Goal: Book appointment/travel/reservation

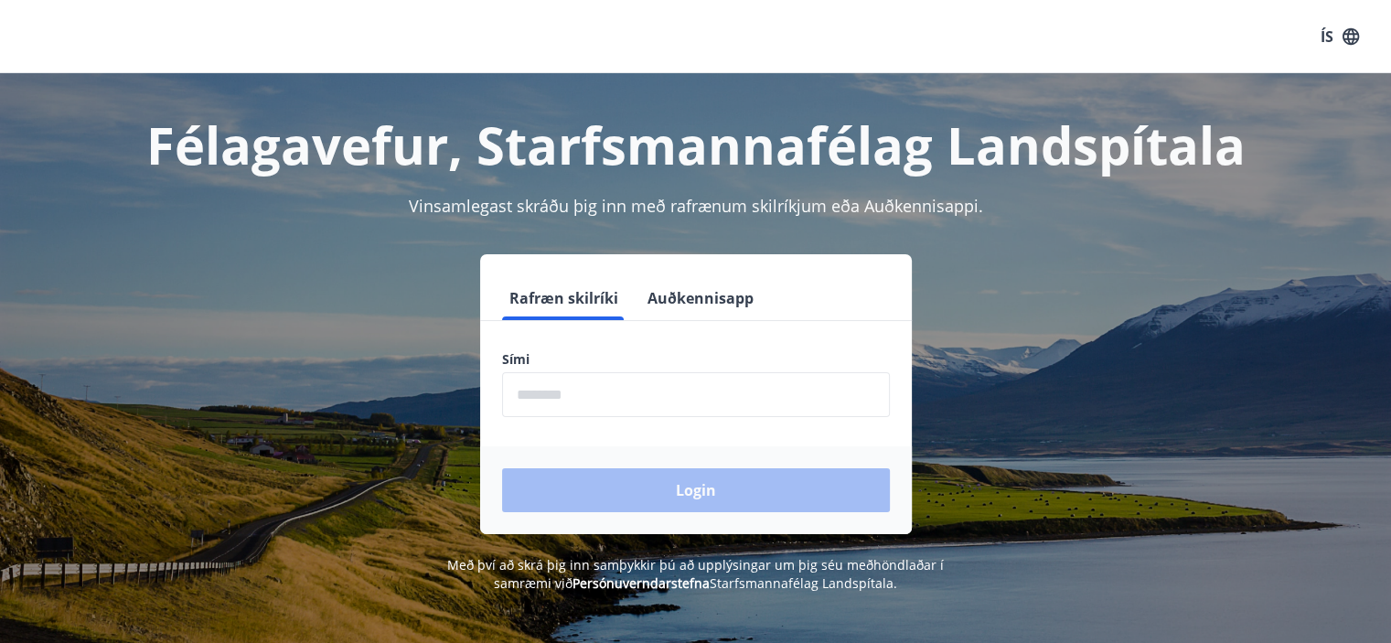
click at [706, 401] on input "phone" at bounding box center [696, 394] width 388 height 45
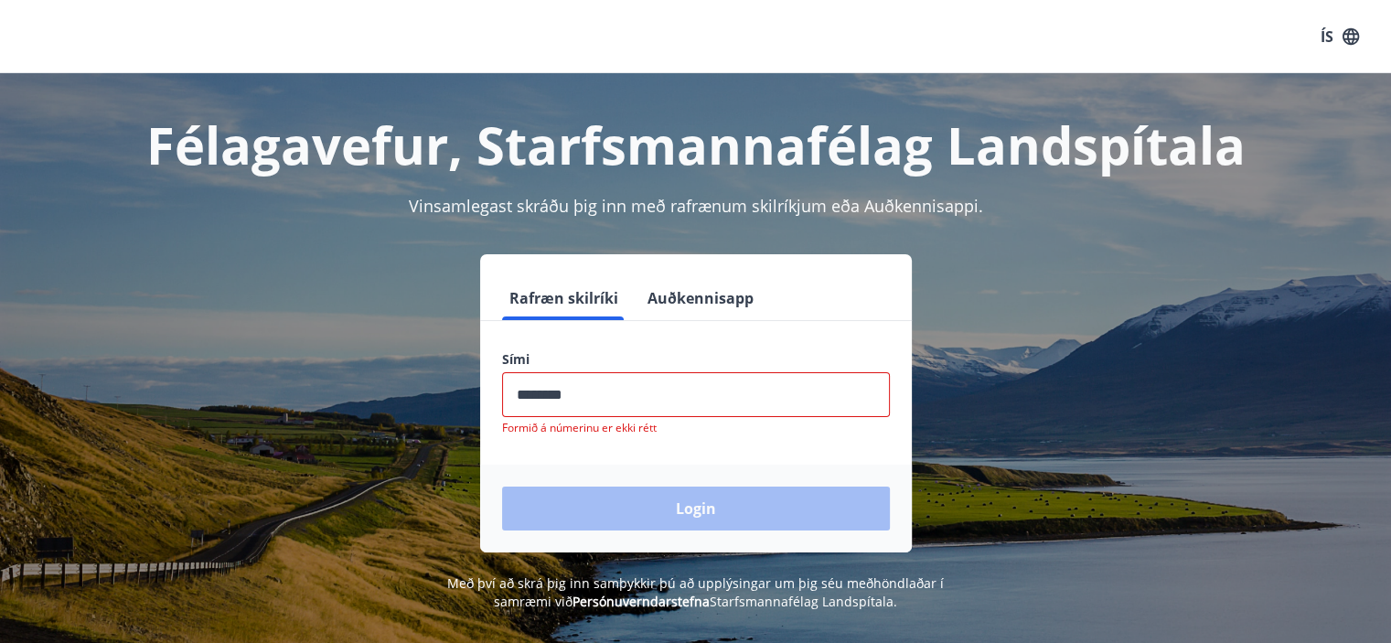
click at [687, 501] on div "Login" at bounding box center [696, 509] width 432 height 88
click at [615, 398] on input "phone" at bounding box center [696, 394] width 388 height 45
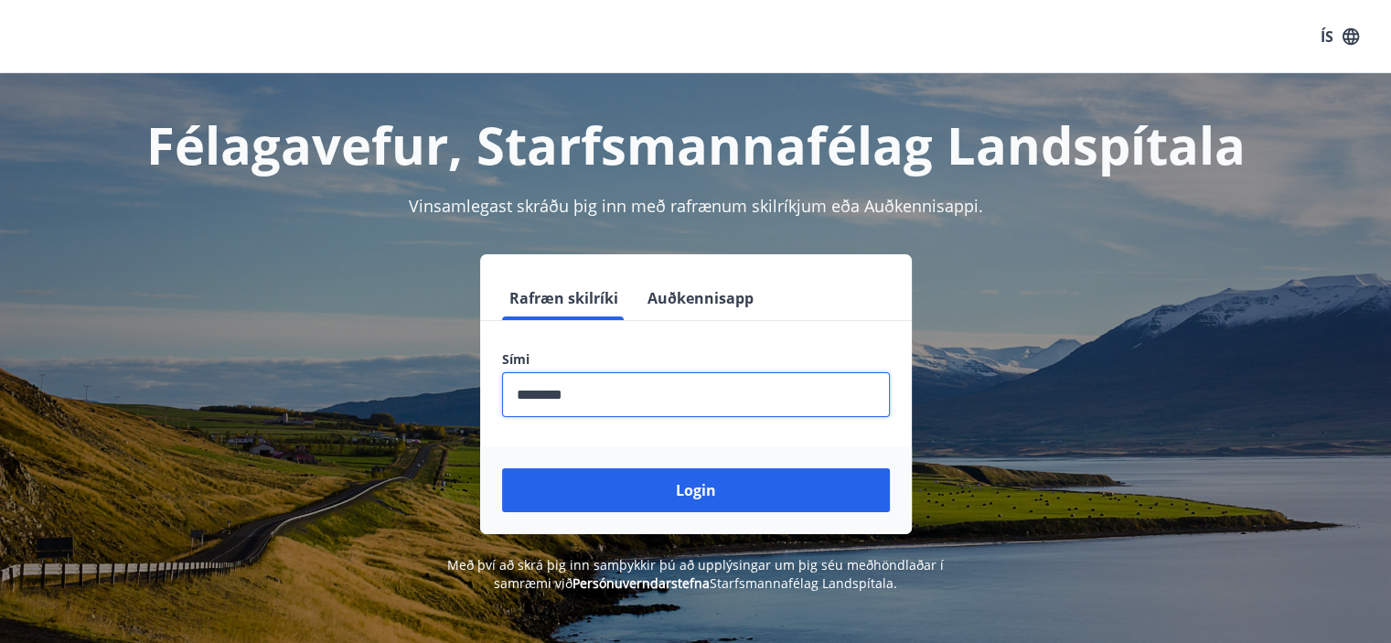
type input "********"
click at [502, 468] on button "Login" at bounding box center [696, 490] width 388 height 44
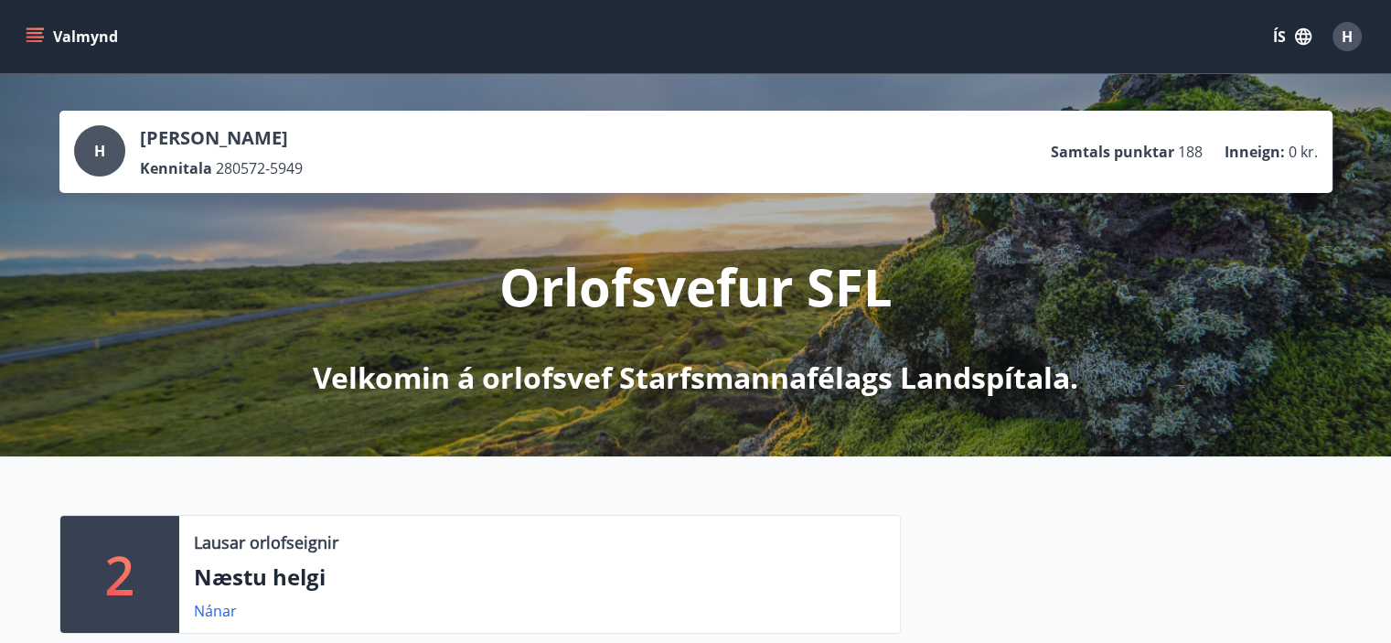
click at [31, 36] on icon "menu" at bounding box center [35, 36] width 18 height 18
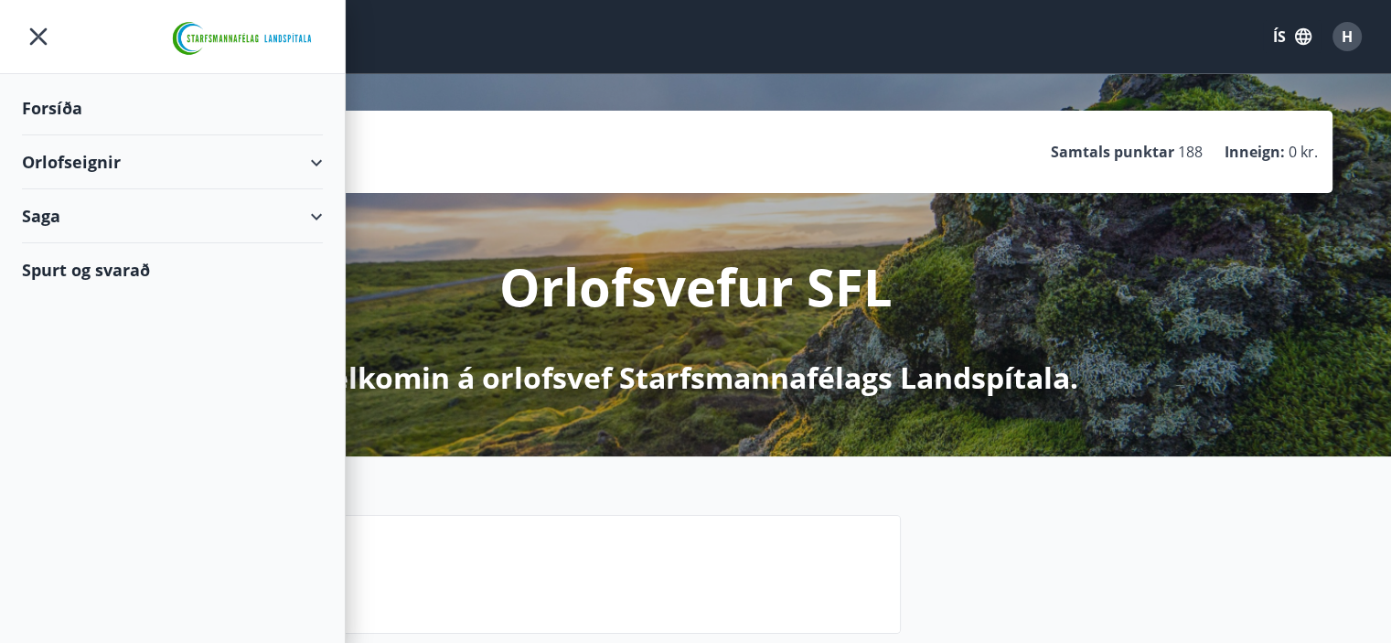
click at [315, 160] on div "Orlofseignir" at bounding box center [172, 162] width 301 height 54
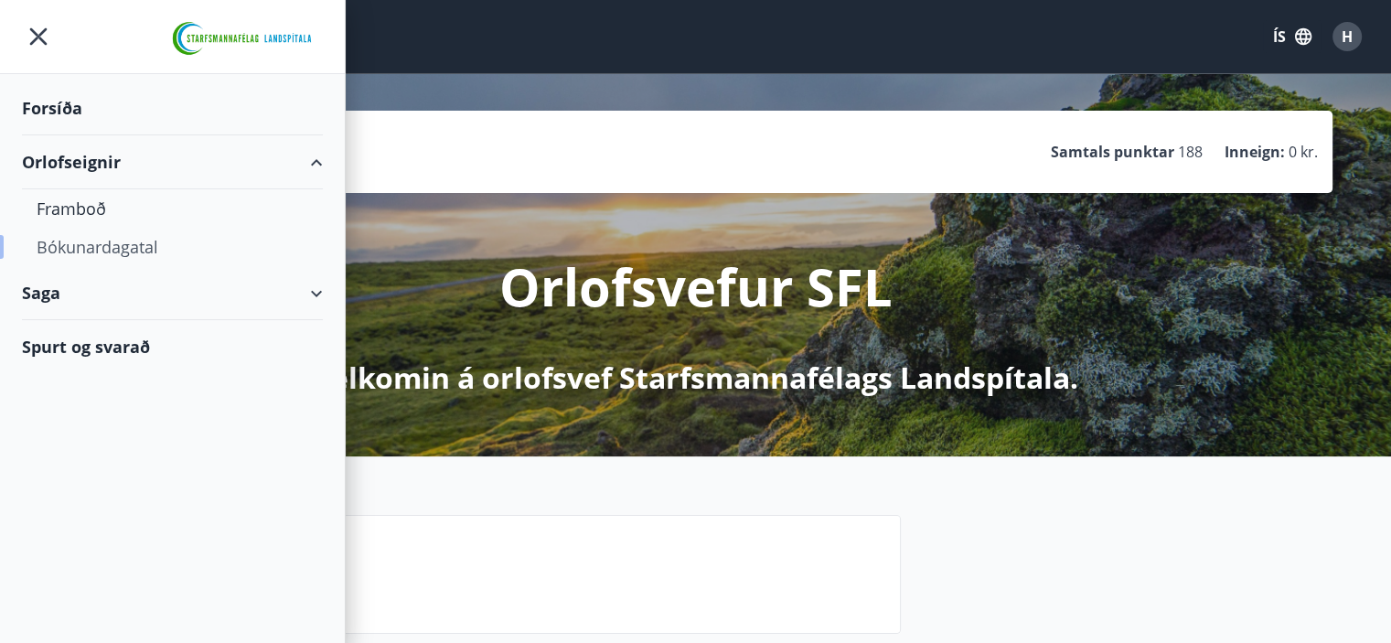
click at [90, 246] on div "Bókunardagatal" at bounding box center [173, 247] width 272 height 38
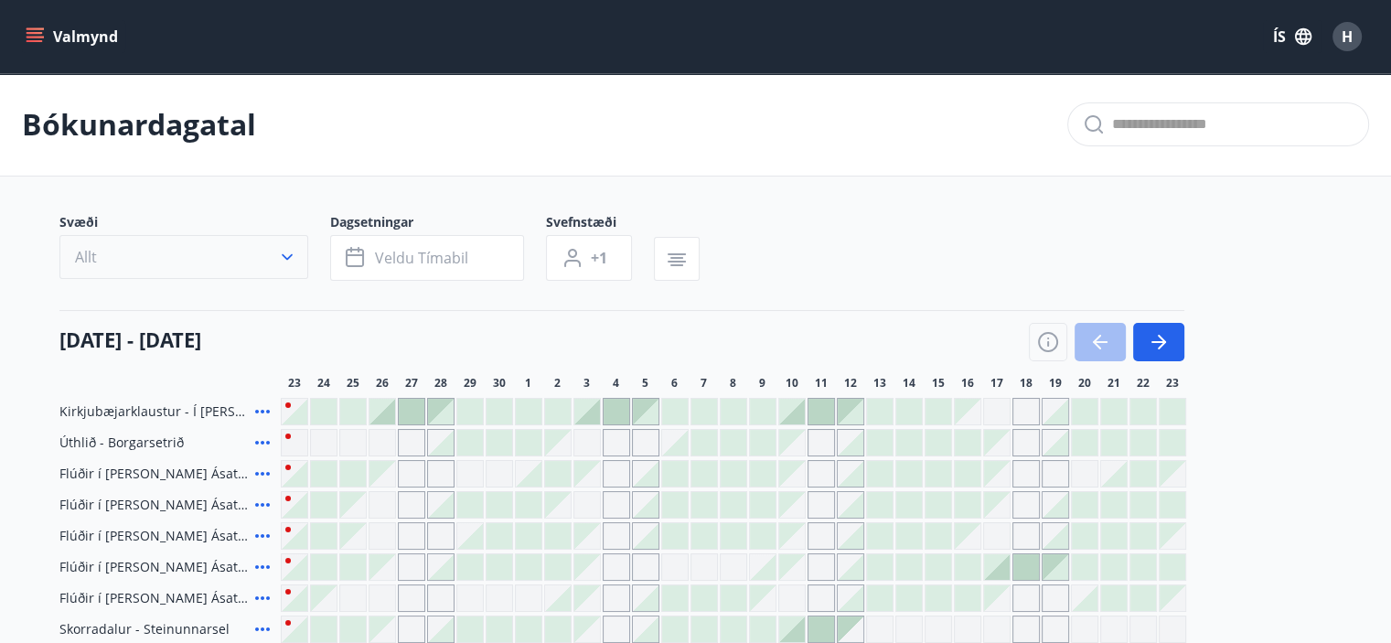
click at [275, 252] on button "Allt" at bounding box center [183, 257] width 249 height 44
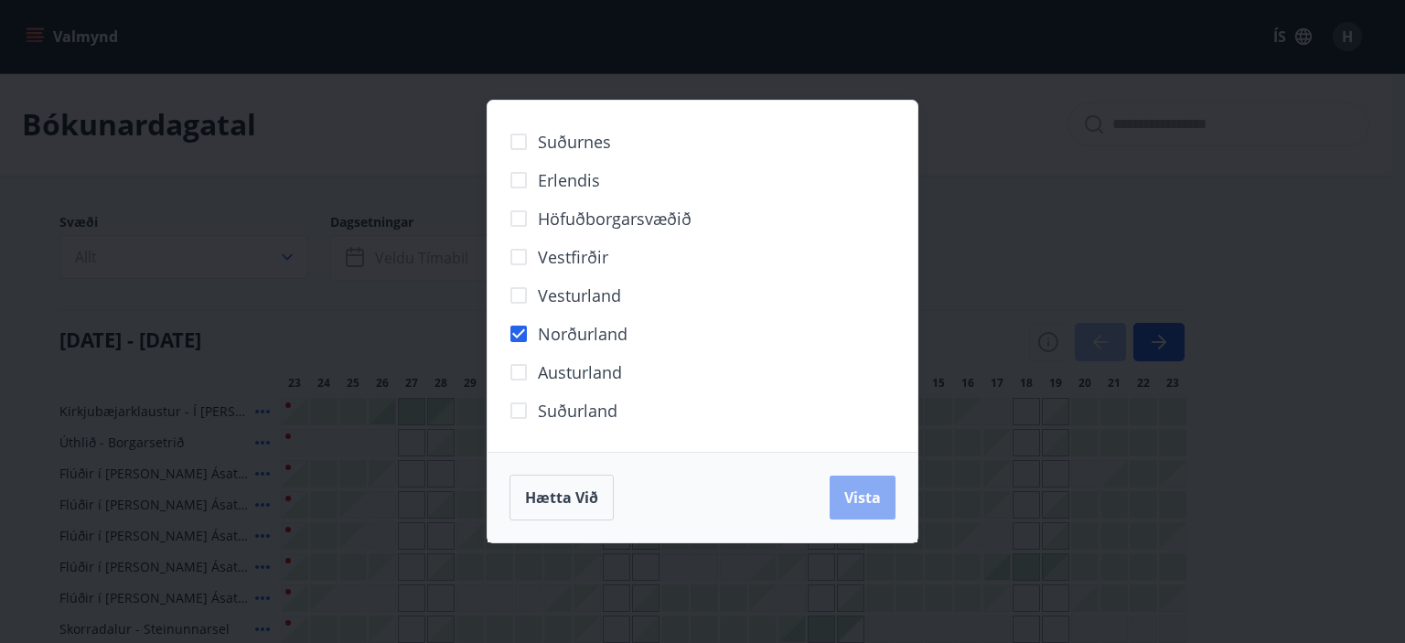
click at [845, 513] on button "Vista" at bounding box center [863, 498] width 66 height 44
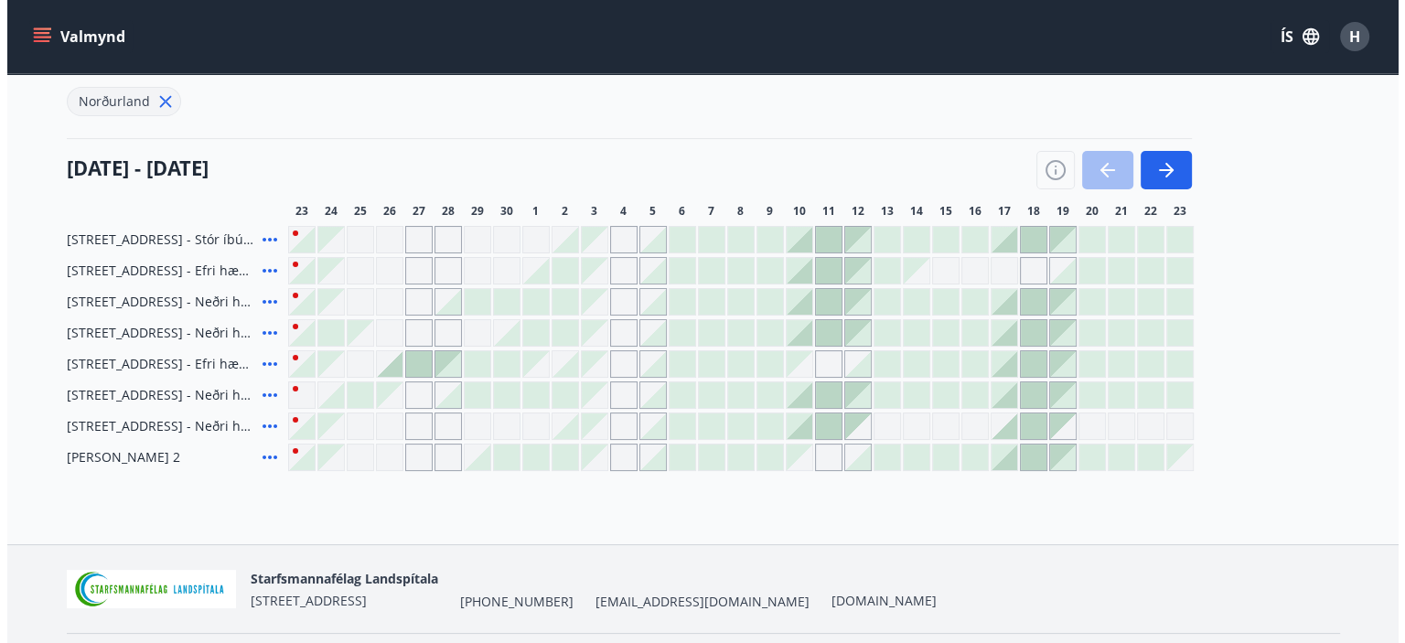
scroll to position [219, 0]
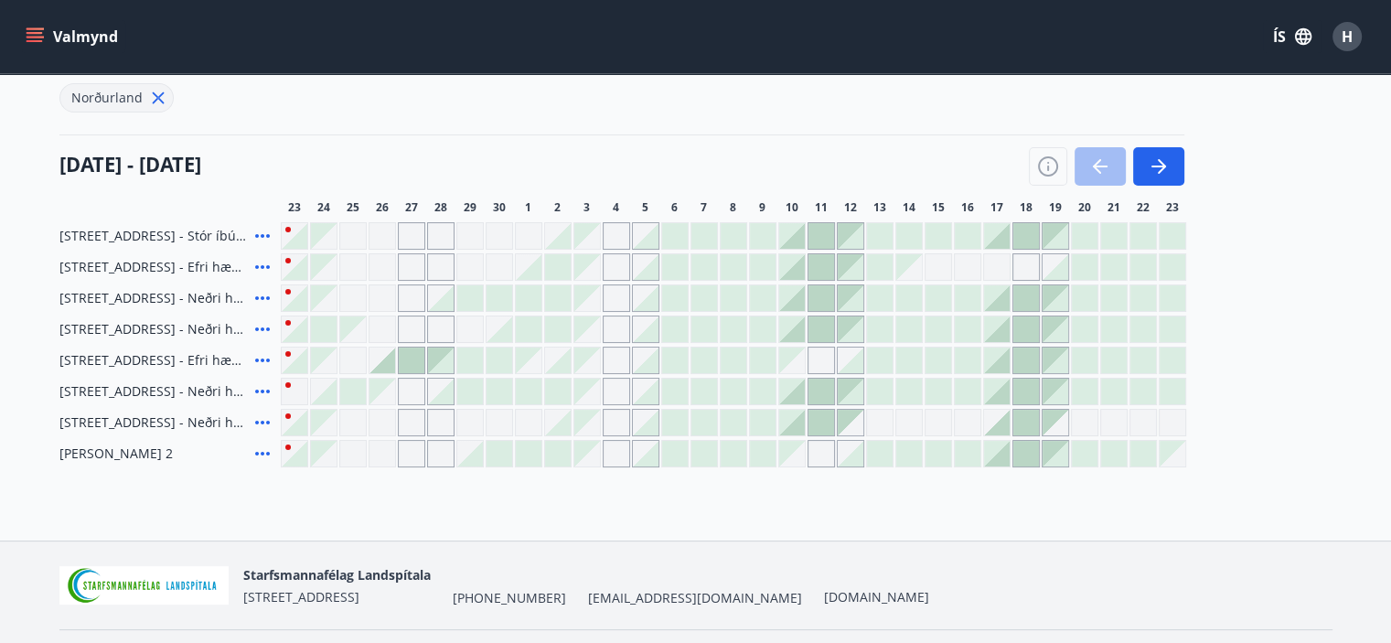
click at [262, 355] on icon at bounding box center [263, 360] width 22 height 22
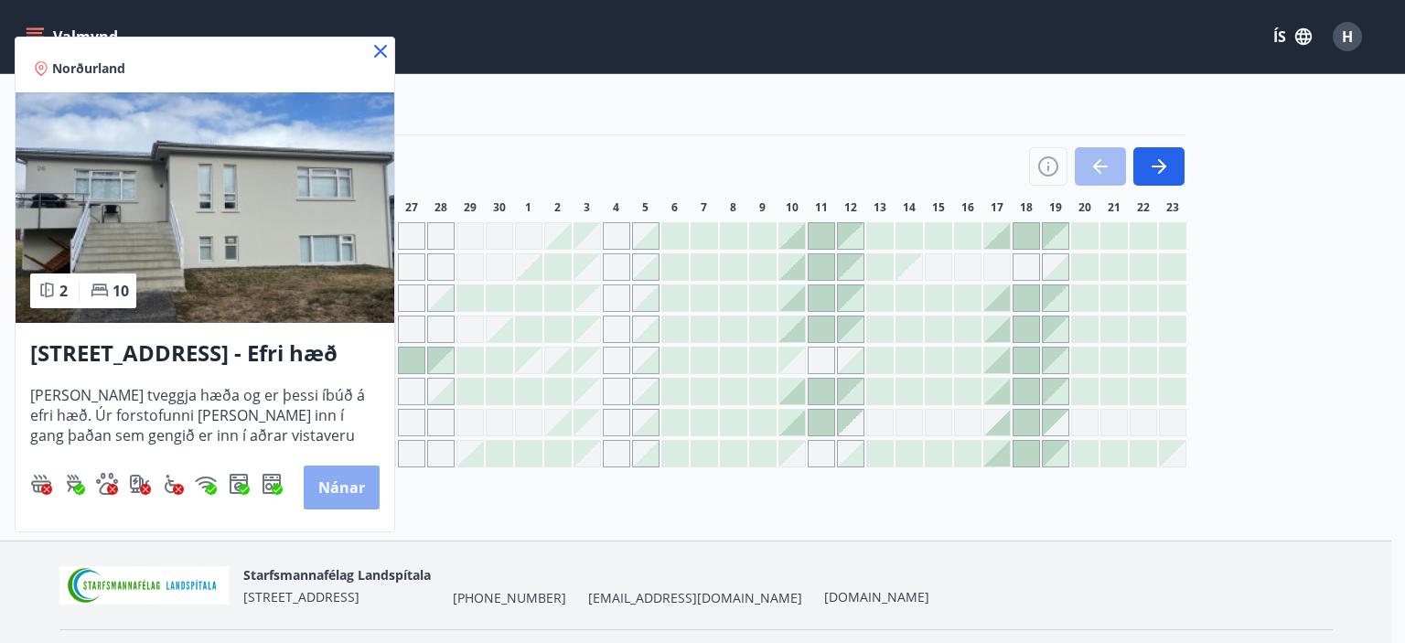
click at [312, 483] on button "Nánar" at bounding box center [342, 488] width 76 height 44
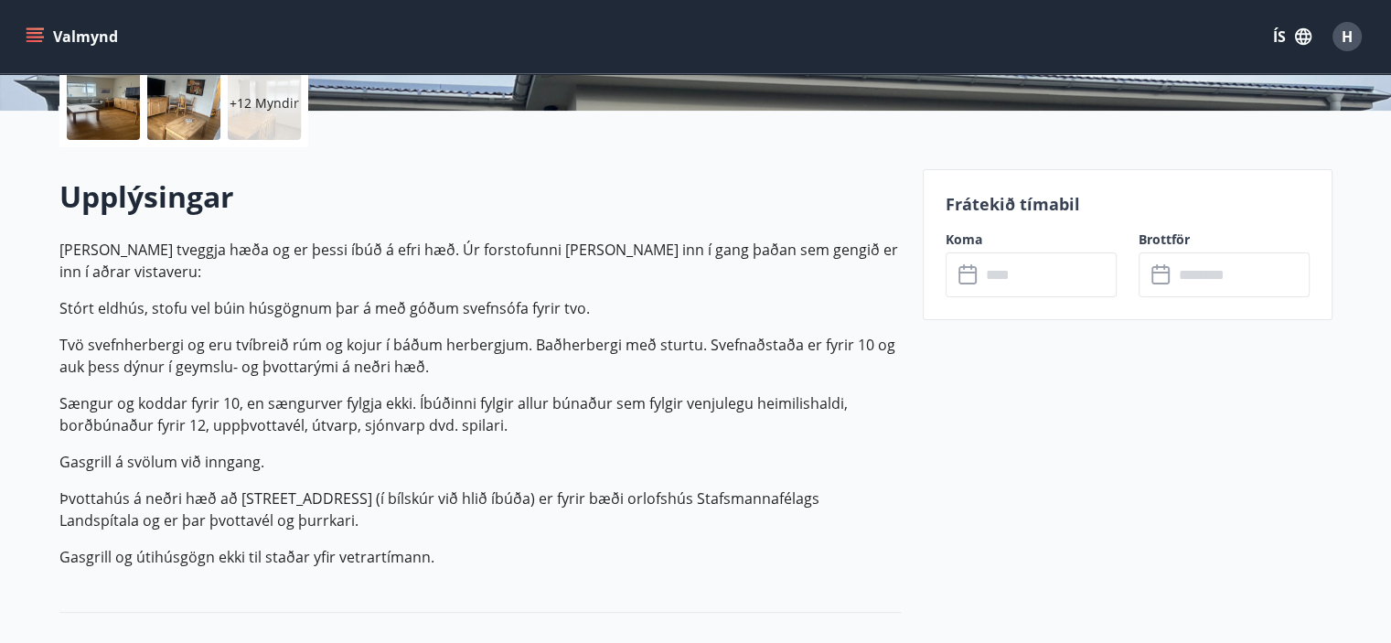
scroll to position [455, 0]
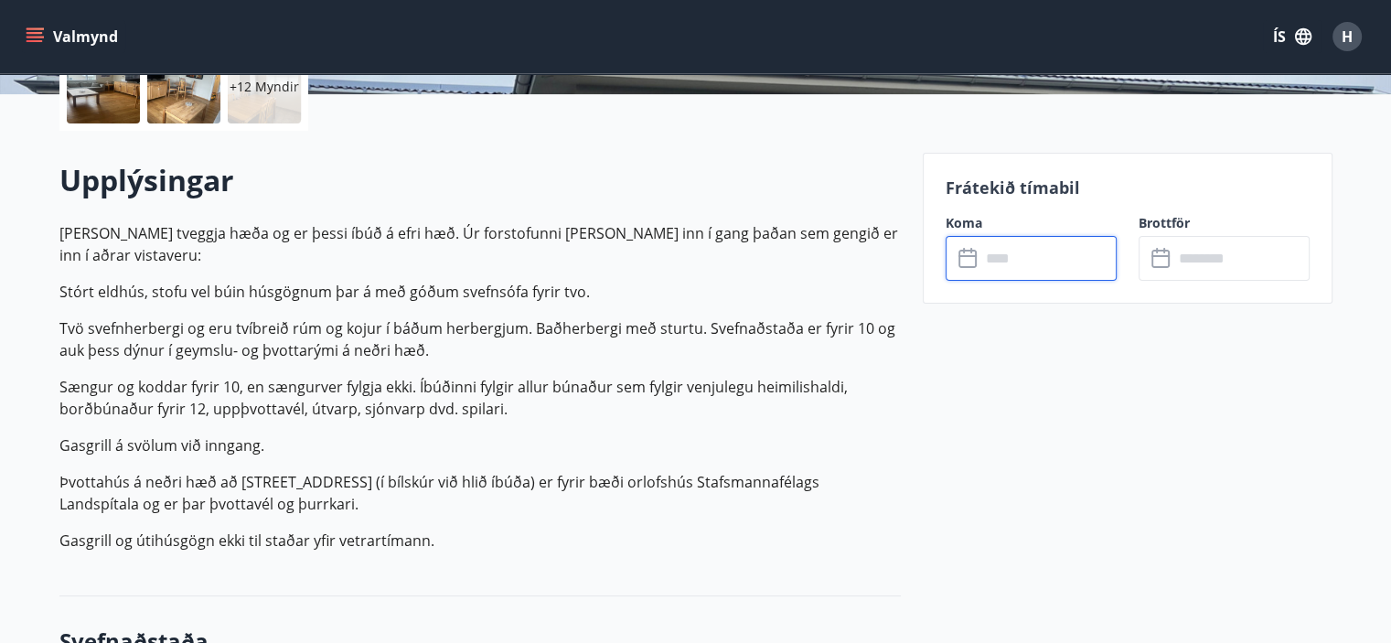
click at [1023, 256] on input "text" at bounding box center [1048, 258] width 136 height 45
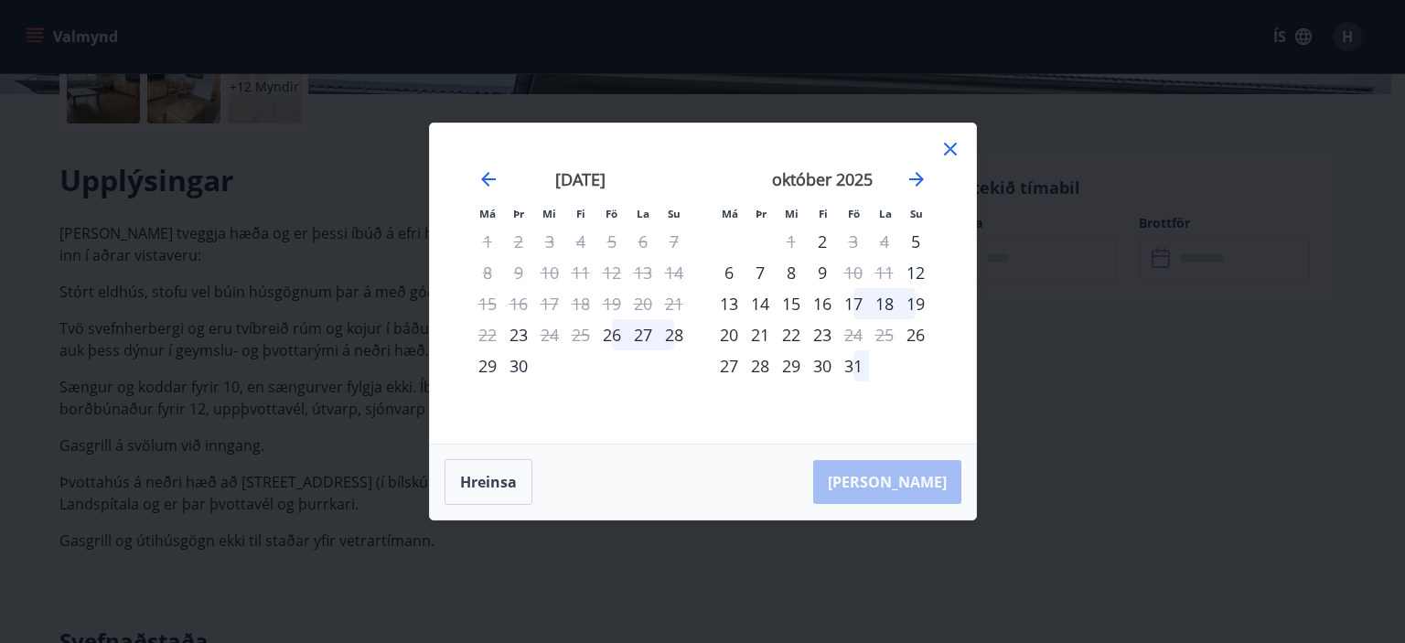
click at [640, 338] on div "27" at bounding box center [642, 334] width 31 height 31
click at [673, 341] on div "28" at bounding box center [673, 334] width 31 height 31
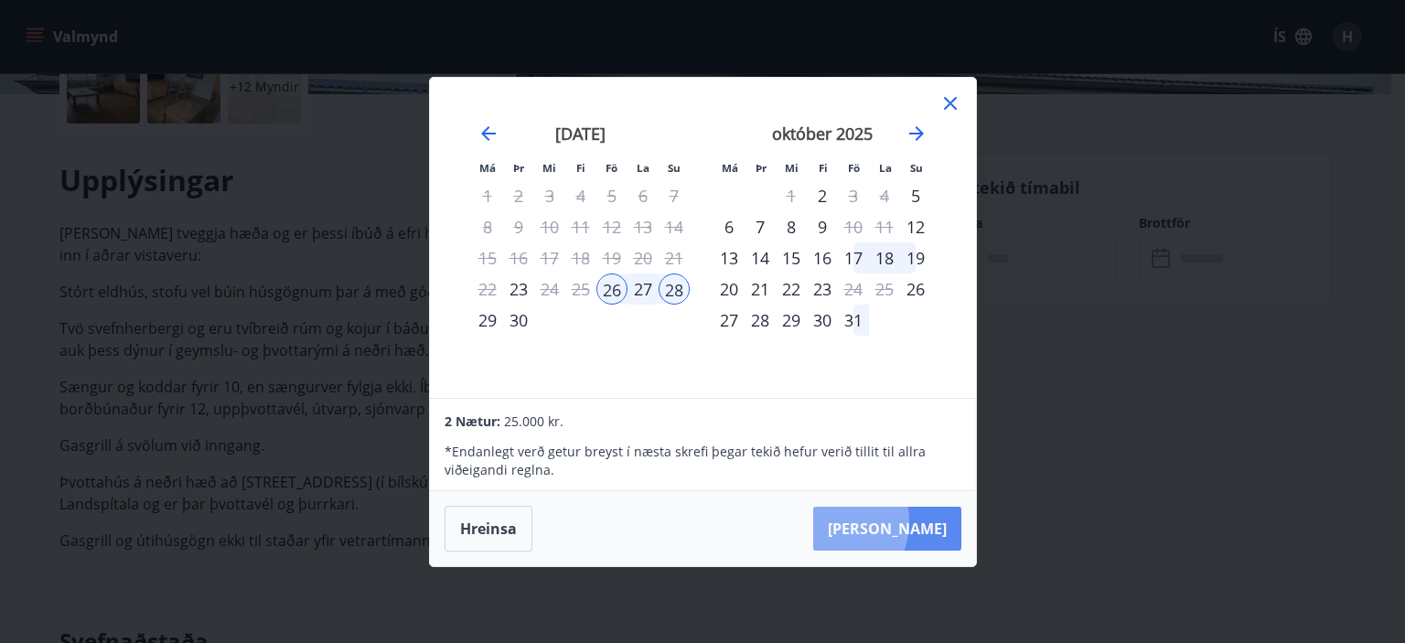
click at [879, 522] on button "Taka Frá" at bounding box center [887, 529] width 148 height 44
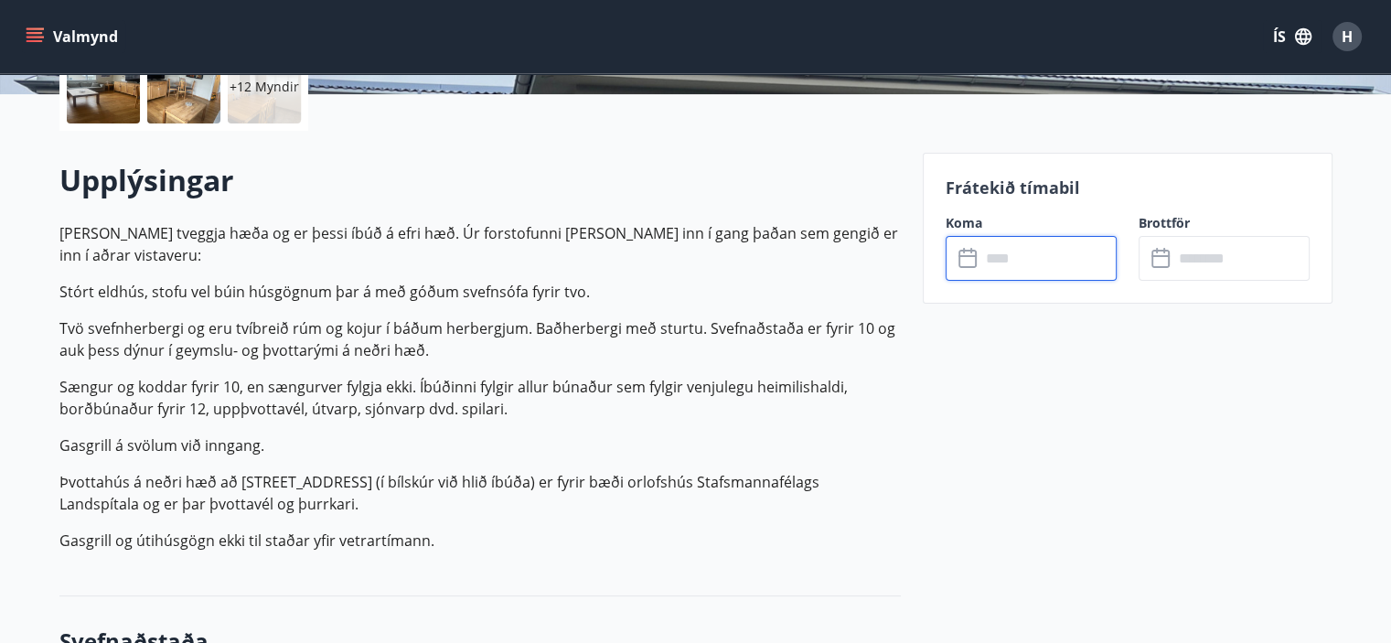
type input "******"
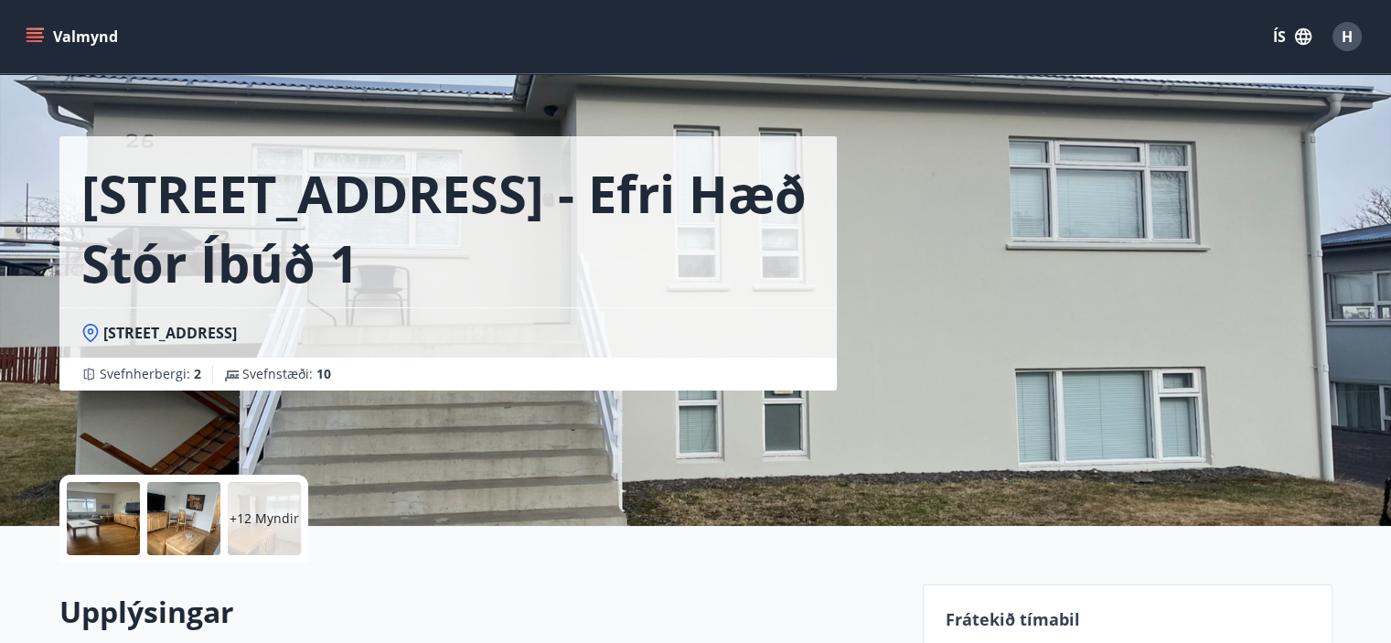
scroll to position [0, 0]
